Goal: Task Accomplishment & Management: Manage account settings

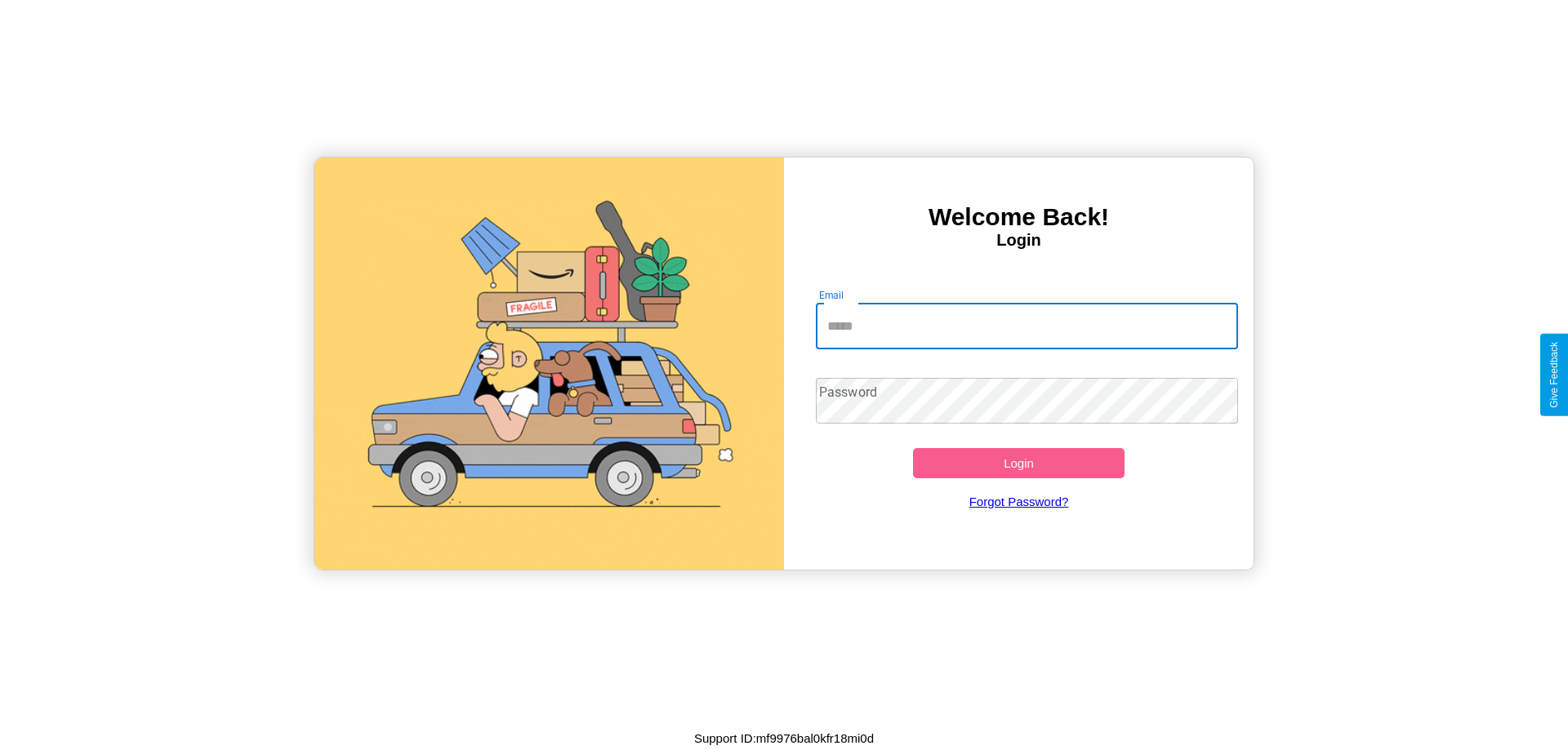
click at [1027, 326] on input "Email" at bounding box center [1027, 326] width 423 height 46
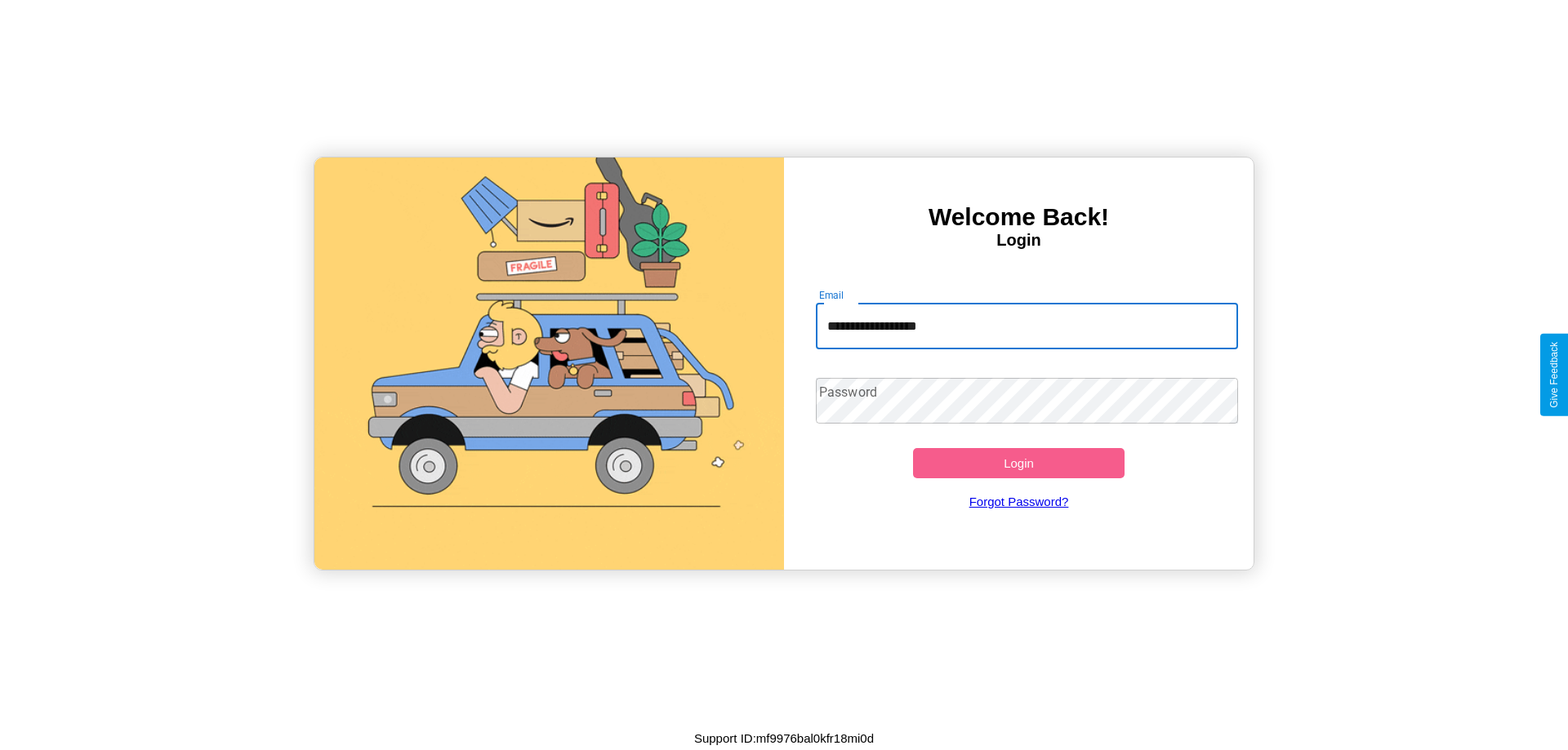
type input "**********"
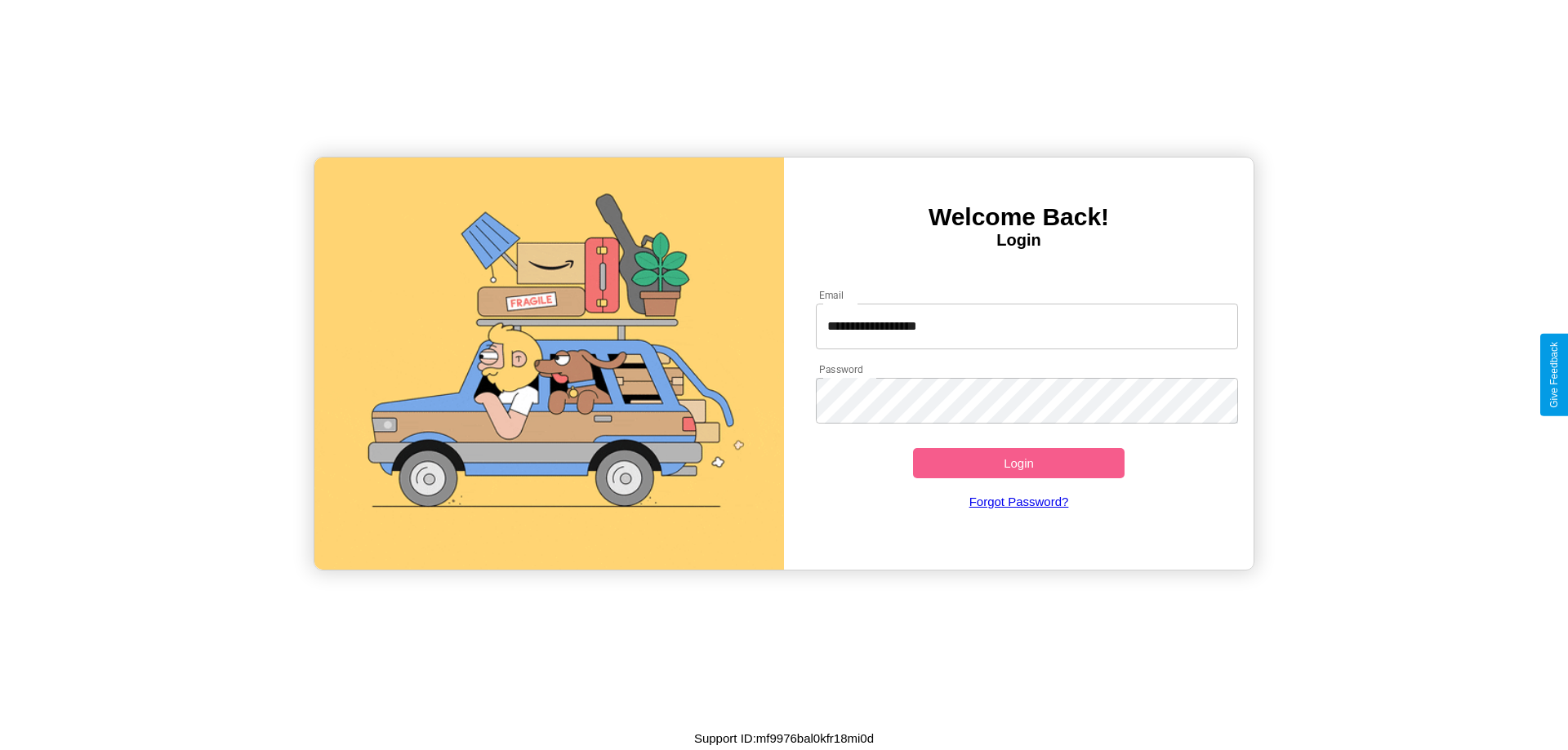
click at [1019, 463] on button "Login" at bounding box center [1019, 463] width 212 height 30
